Goal: Find specific page/section: Find specific page/section

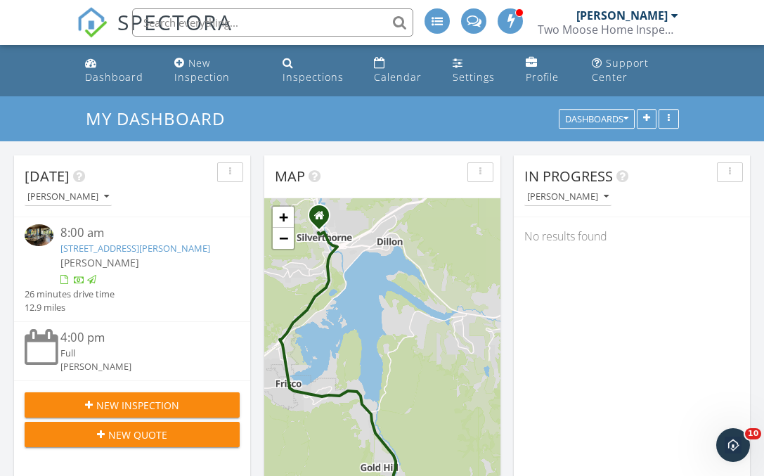
scroll to position [1139, 764]
click at [313, 67] on link "Inspections" at bounding box center [317, 71] width 80 height 40
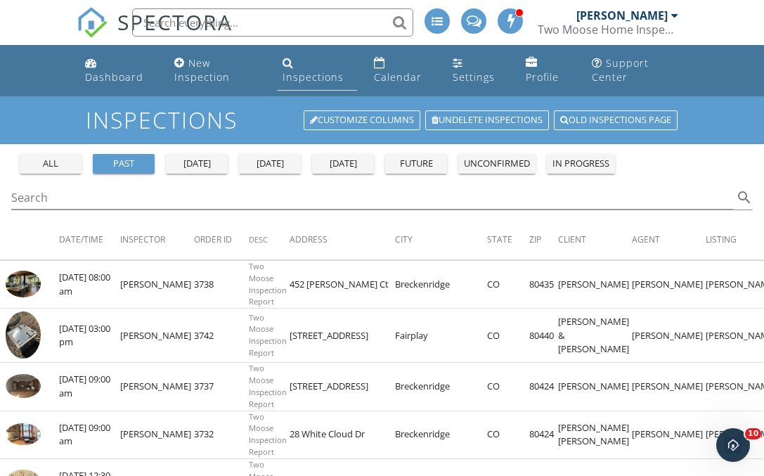
click at [287, 72] on div "Inspections" at bounding box center [312, 76] width 61 height 13
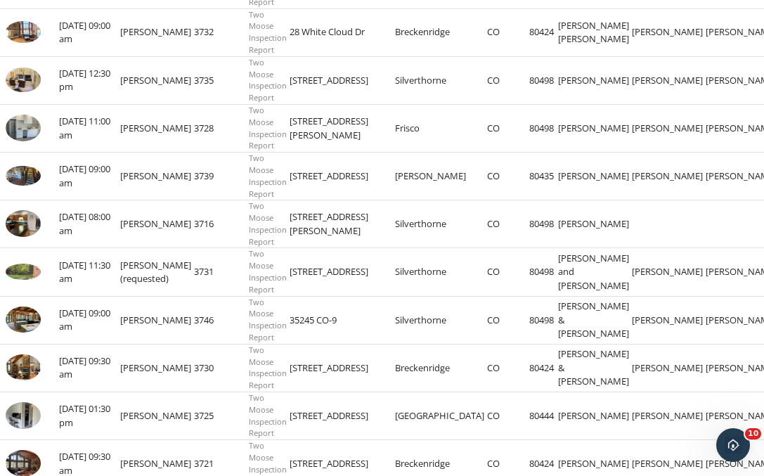
scroll to position [393, 0]
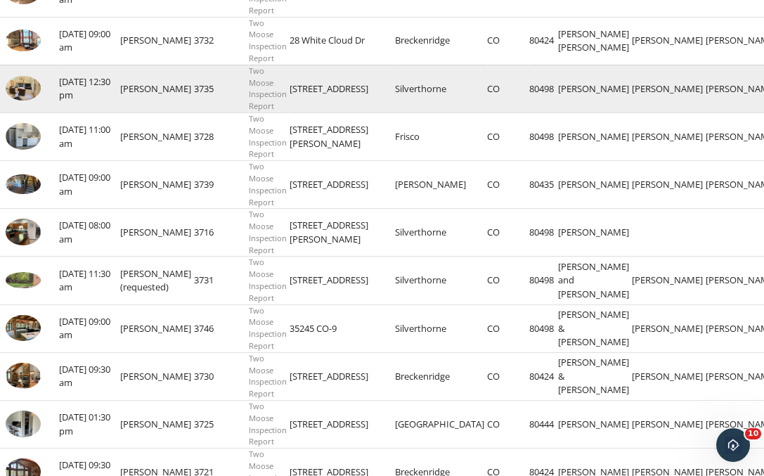
click at [18, 98] on img at bounding box center [23, 88] width 35 height 25
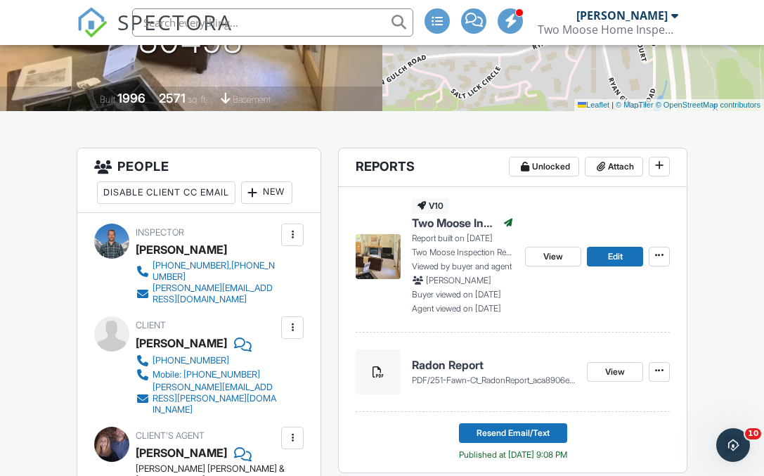
scroll to position [269, 0]
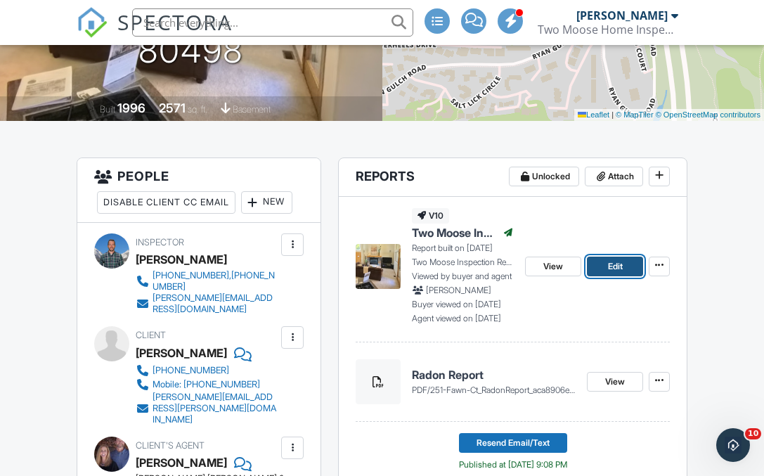
click at [608, 261] on span "Edit" at bounding box center [615, 266] width 15 height 14
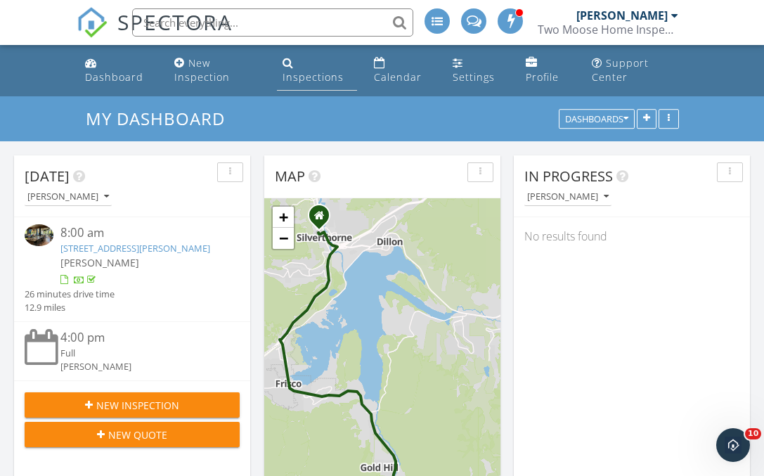
click at [304, 70] on div "Inspections" at bounding box center [312, 76] width 61 height 13
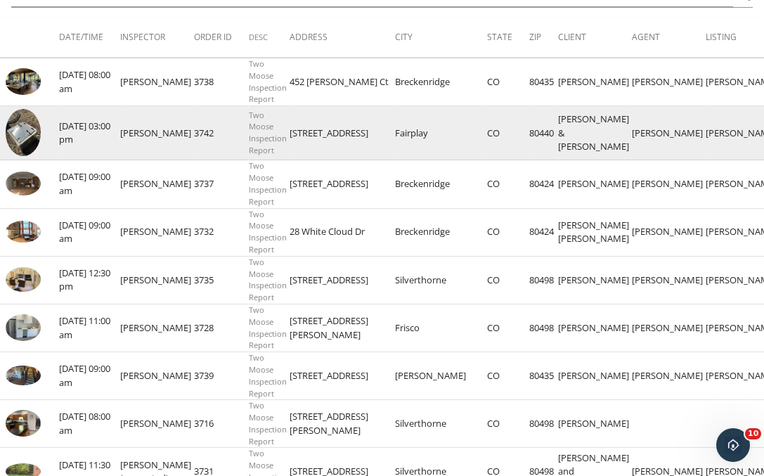
scroll to position [226, 0]
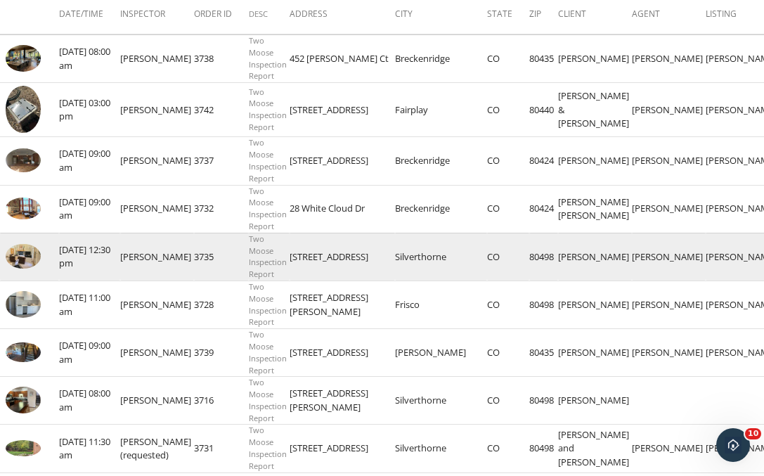
click at [29, 268] on img at bounding box center [23, 256] width 35 height 25
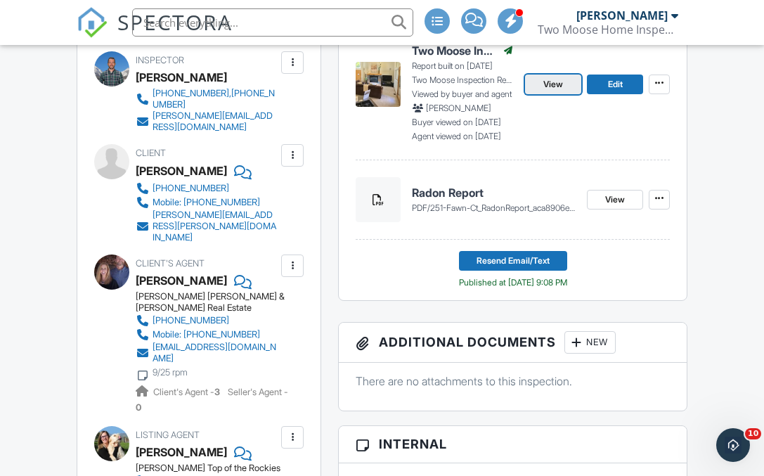
click at [567, 92] on link "View" at bounding box center [553, 84] width 56 height 20
